Goal: Information Seeking & Learning: Check status

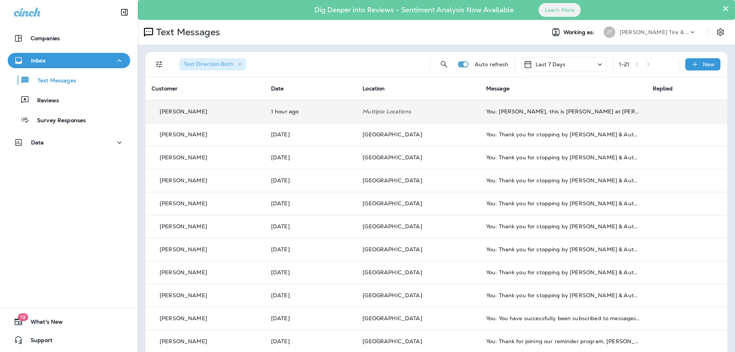
click at [456, 109] on p "Multiple Locations" at bounding box center [418, 111] width 111 height 6
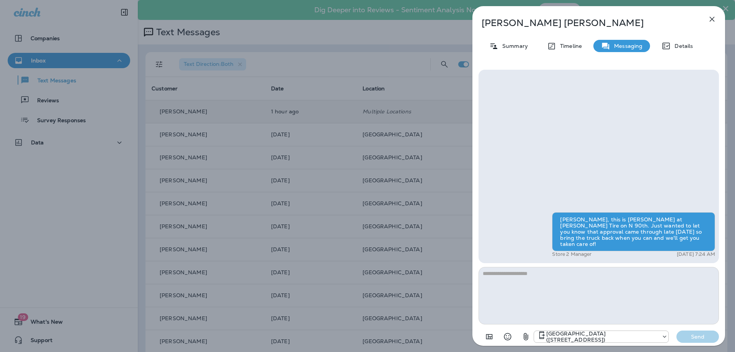
click at [712, 18] on icon "button" at bounding box center [712, 19] width 5 height 5
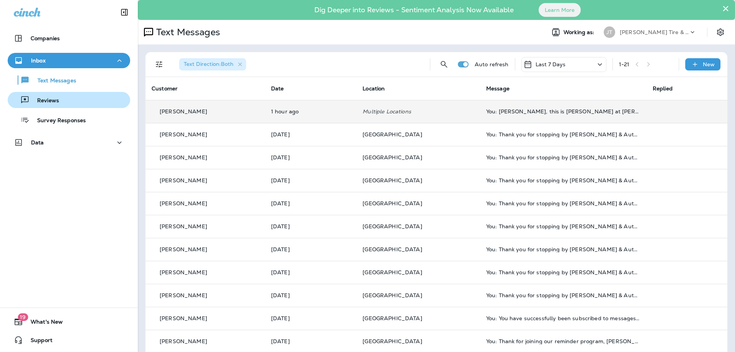
click at [65, 101] on div "Reviews" at bounding box center [69, 99] width 116 height 11
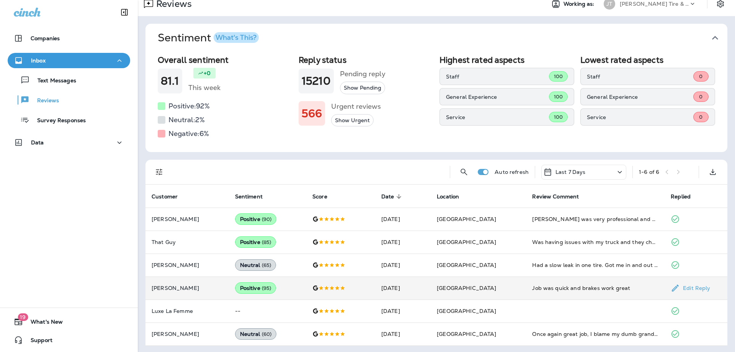
scroll to position [30, 0]
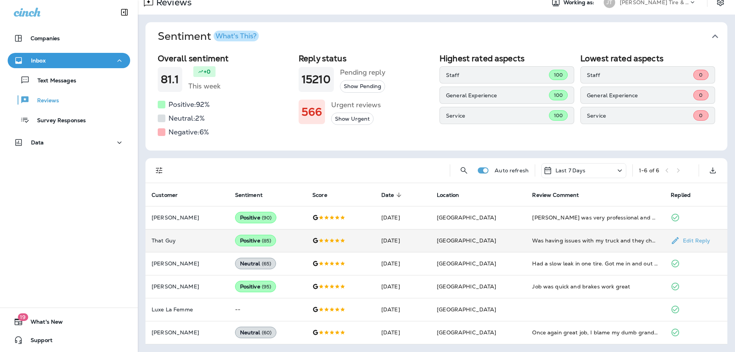
click at [211, 245] on td "That Guy" at bounding box center [186, 240] width 83 height 23
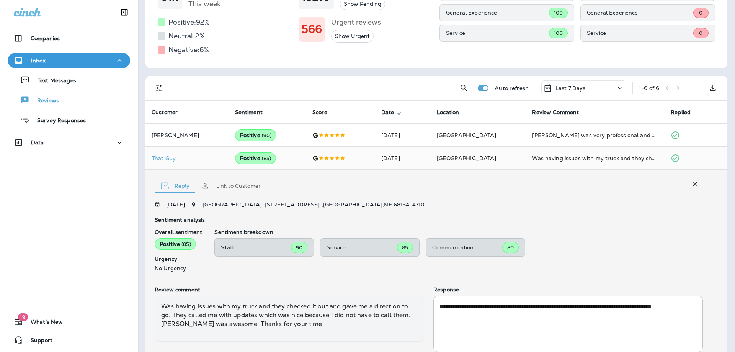
scroll to position [29, 0]
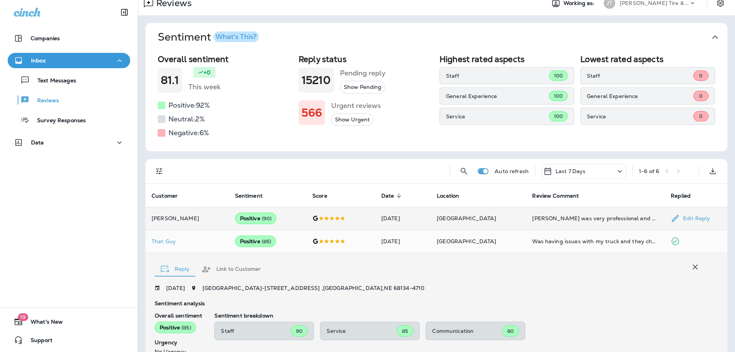
click at [209, 216] on p "[PERSON_NAME]" at bounding box center [187, 218] width 71 height 6
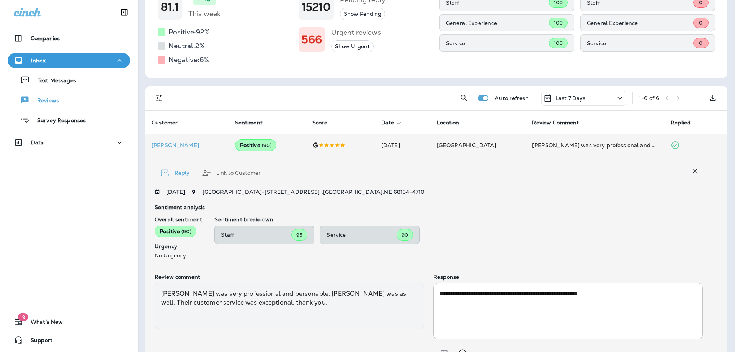
scroll to position [153, 0]
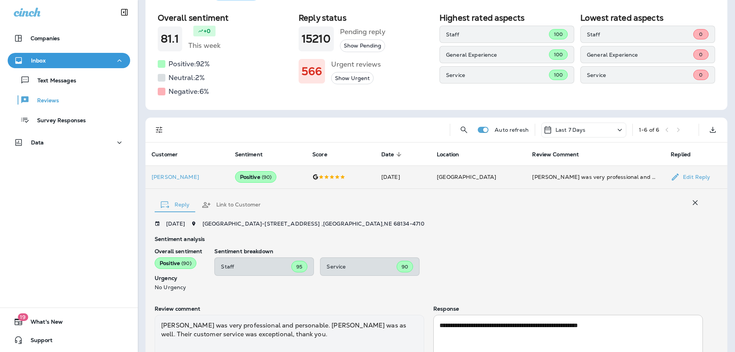
click at [210, 169] on td "[PERSON_NAME]" at bounding box center [186, 176] width 83 height 23
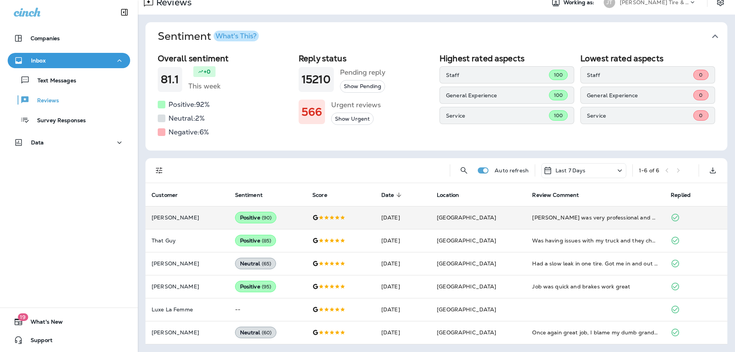
scroll to position [30, 0]
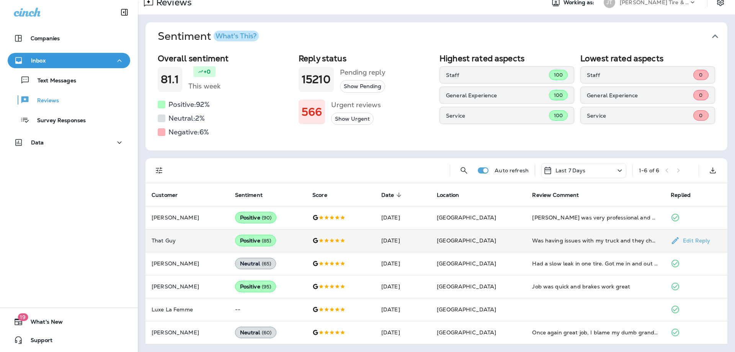
click at [222, 242] on td "That Guy" at bounding box center [186, 240] width 83 height 23
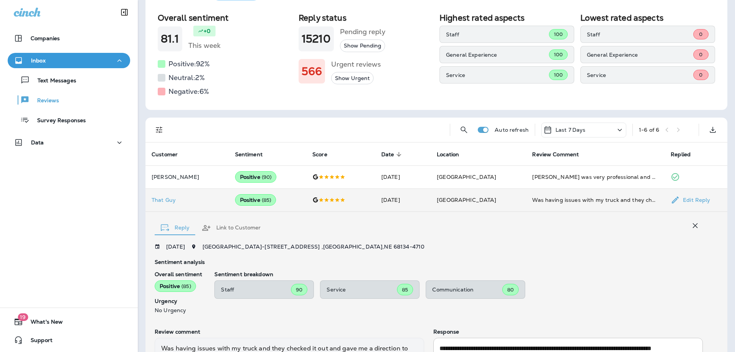
click at [215, 205] on td "That Guy" at bounding box center [186, 199] width 83 height 23
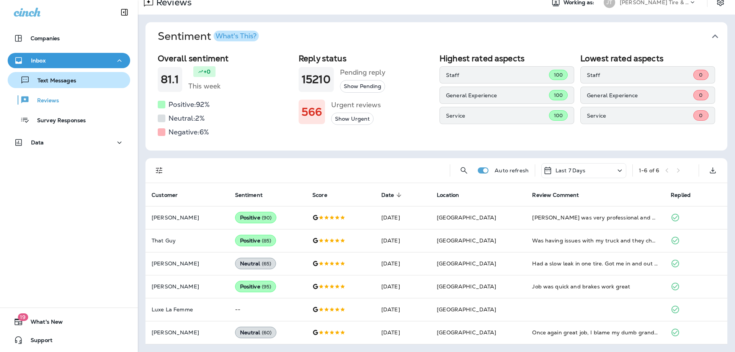
click at [66, 83] on p "Text Messages" at bounding box center [53, 80] width 46 height 7
